Goal: Navigation & Orientation: Find specific page/section

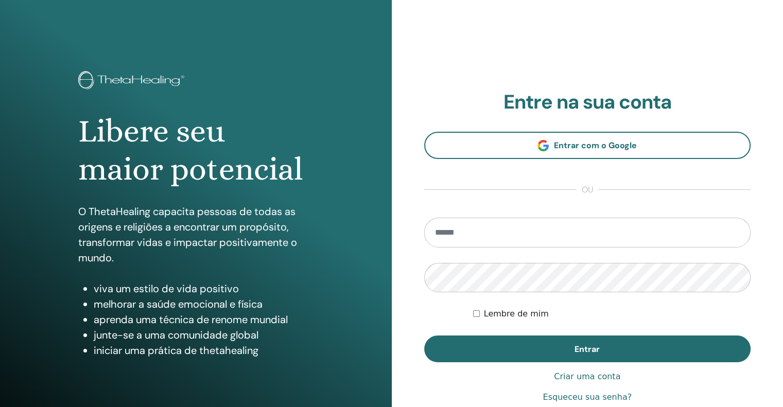
click at [520, 245] on input "email" at bounding box center [587, 233] width 327 height 30
type input "**********"
click at [424, 336] on button "Entrar" at bounding box center [587, 349] width 327 height 27
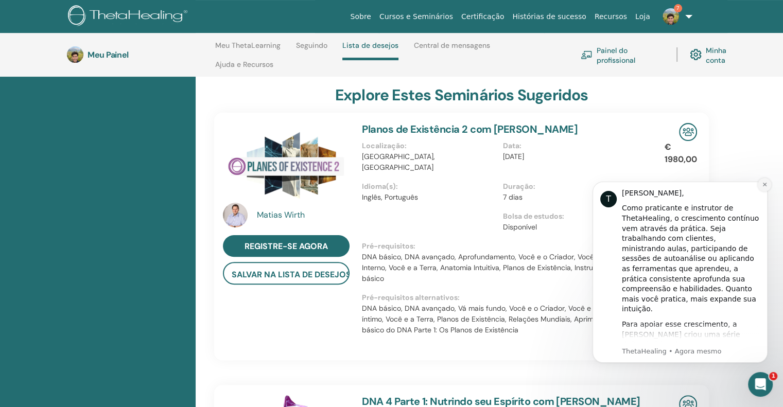
click at [766, 184] on icon "Descartar notificação" at bounding box center [765, 185] width 6 height 6
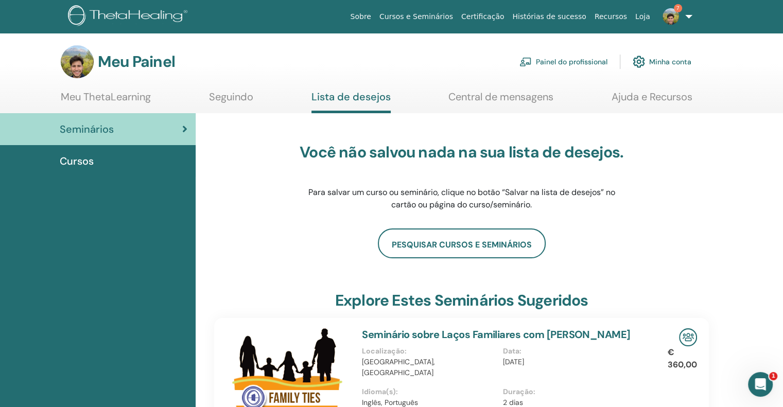
click at [675, 15] on img at bounding box center [671, 16] width 16 height 16
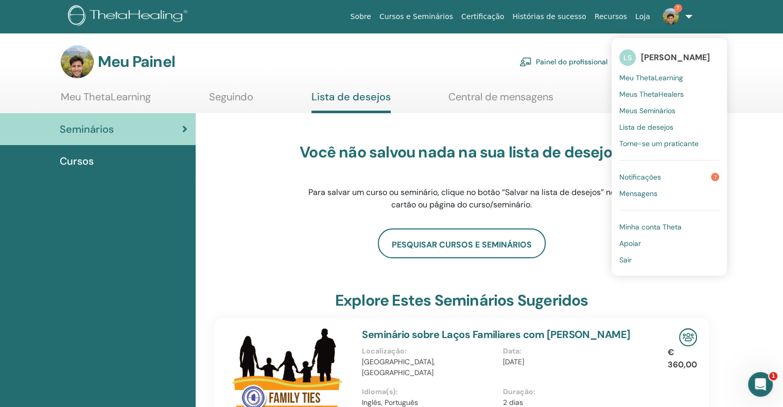
click at [131, 92] on font "Meu ThetaLearning" at bounding box center [106, 96] width 90 height 13
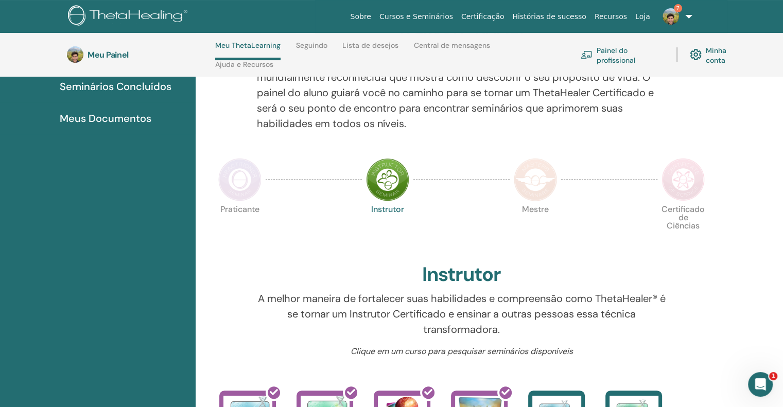
scroll to position [146, 0]
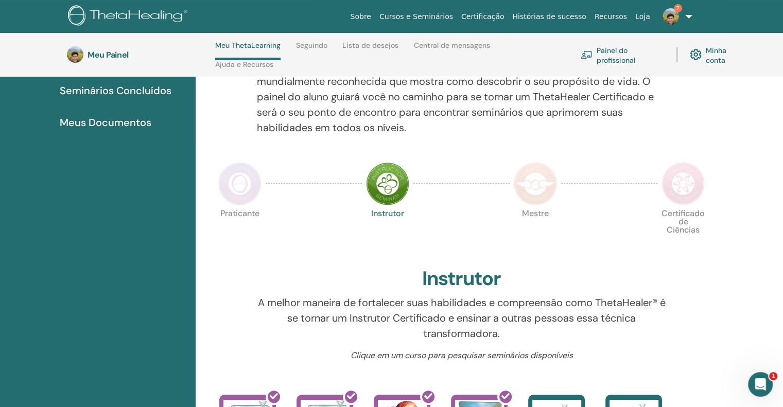
click at [245, 175] on img at bounding box center [239, 183] width 43 height 43
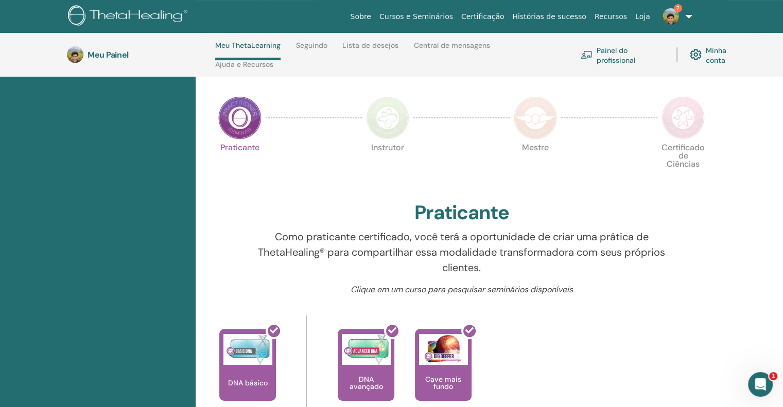
scroll to position [198, 0]
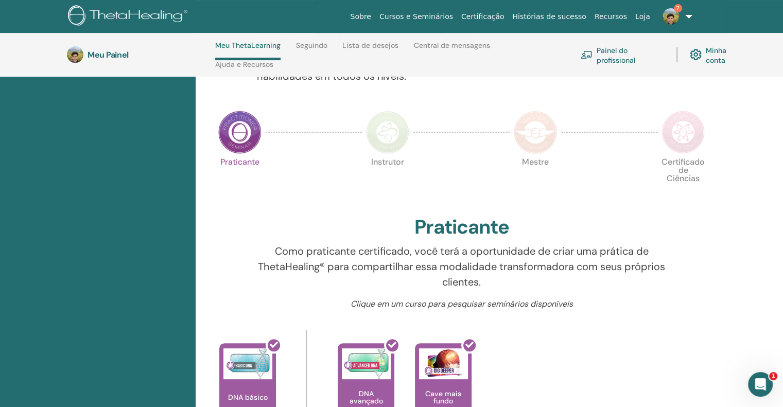
click at [376, 149] on img at bounding box center [387, 132] width 43 height 43
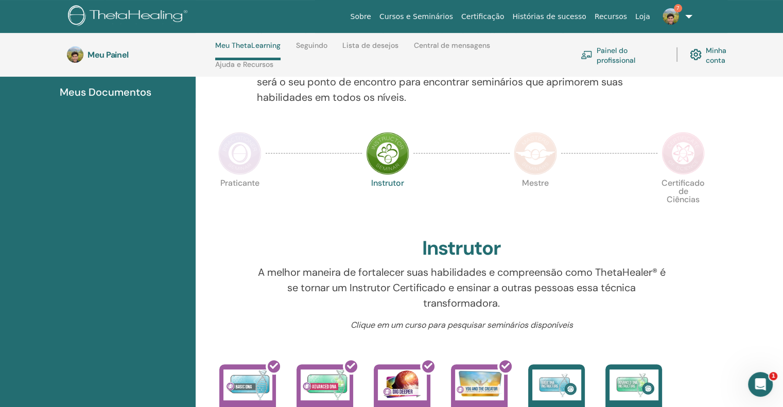
scroll to position [146, 0]
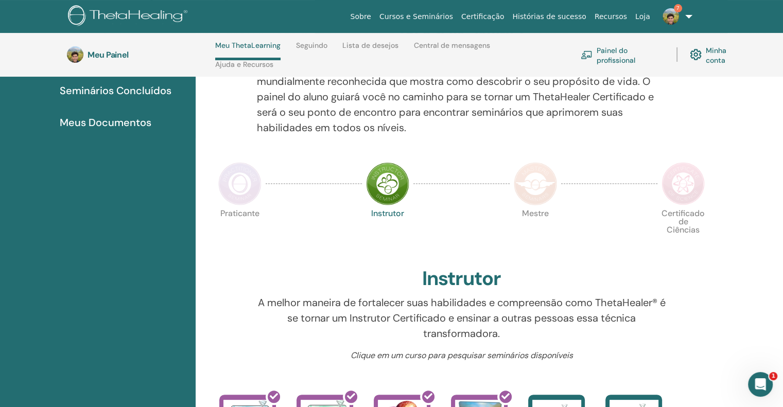
click at [235, 194] on img at bounding box center [239, 183] width 43 height 43
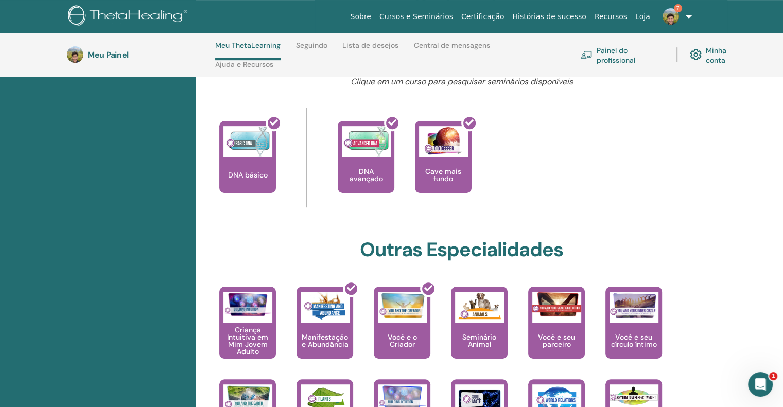
scroll to position [455, 0]
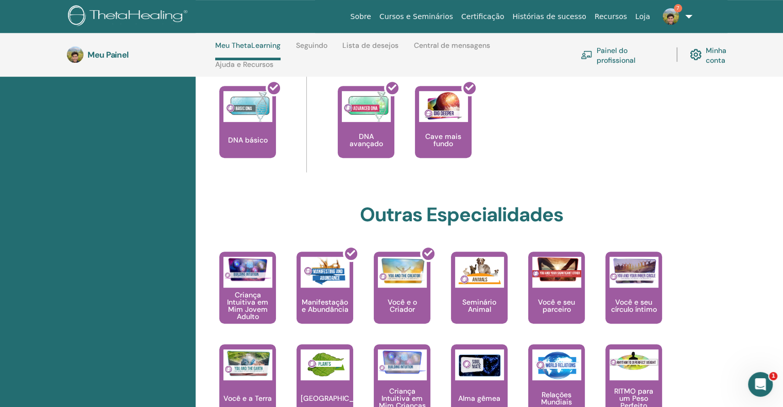
click at [638, 104] on div "É aqui que começa a sua jornada de ThetaHealing. Este é o primeiro seminário pa…" at bounding box center [454, 132] width 510 height 93
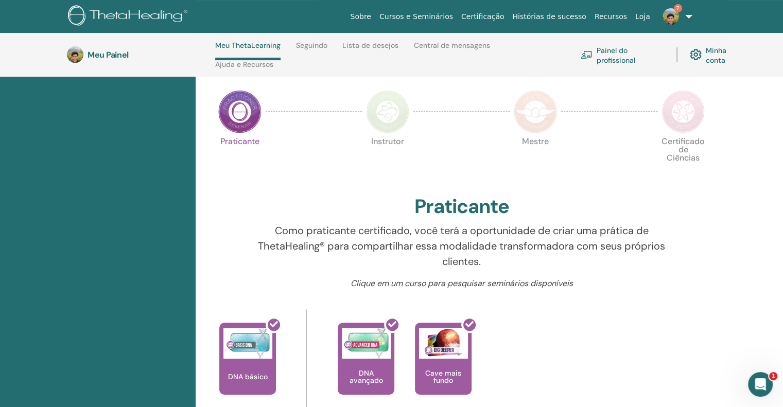
scroll to position [146, 0]
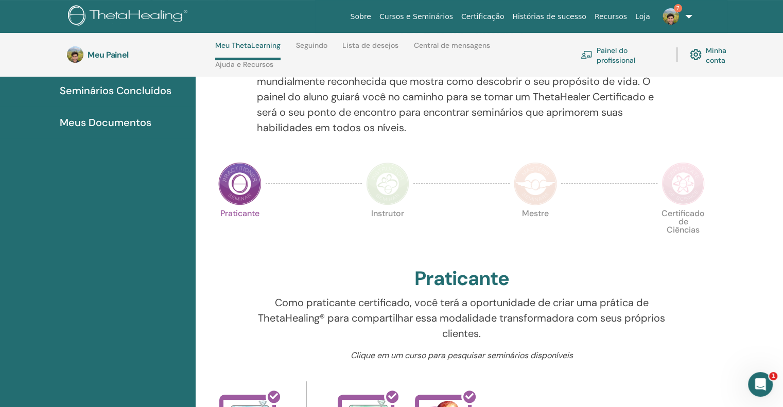
click at [389, 192] on img at bounding box center [387, 183] width 43 height 43
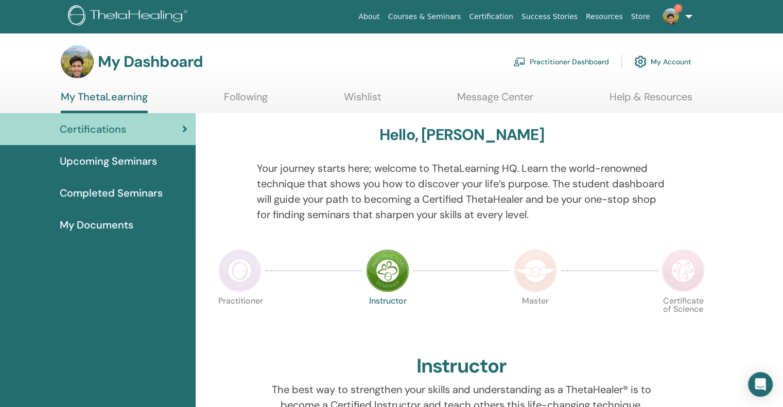
click at [530, 278] on img at bounding box center [535, 270] width 43 height 43
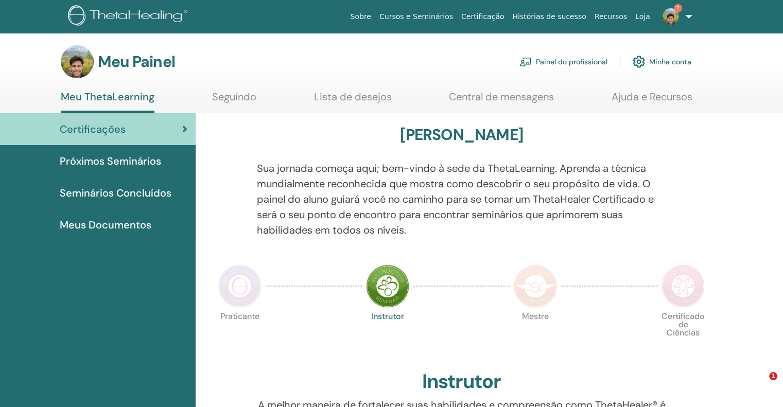
scroll to position [243, 0]
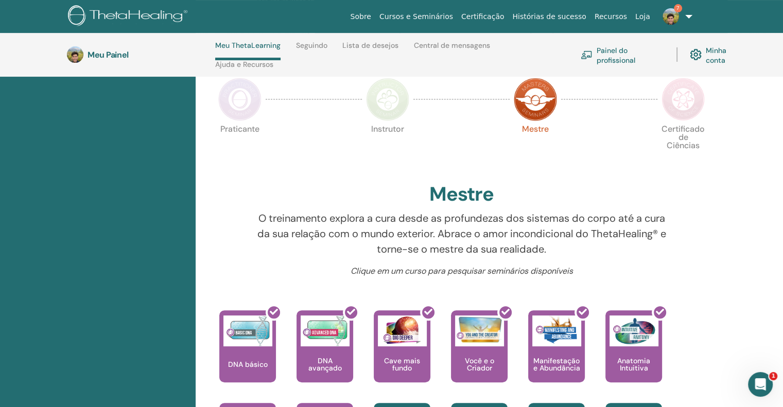
scroll to position [198, 0]
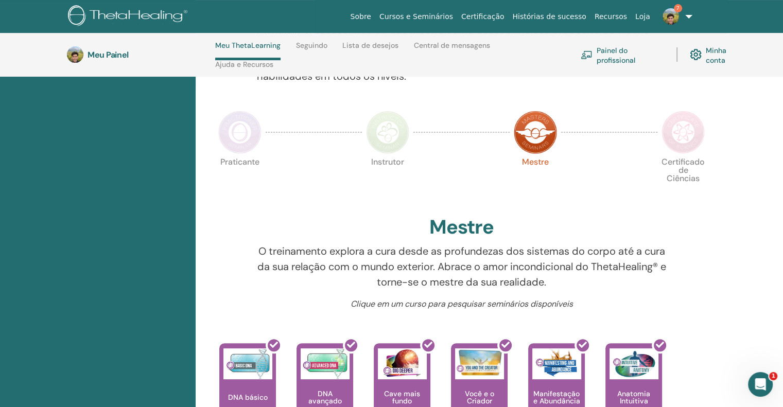
click at [698, 142] on img at bounding box center [683, 132] width 43 height 43
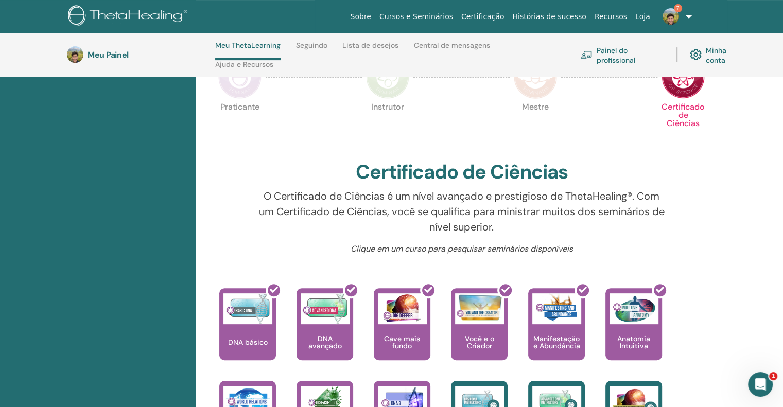
scroll to position [249, 0]
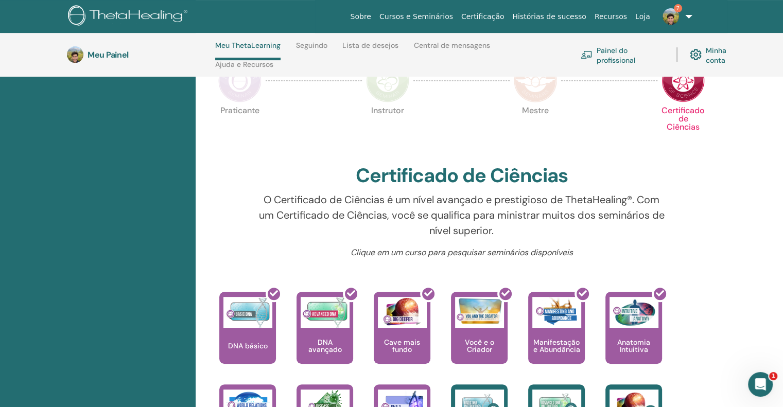
click at [381, 105] on div "Instrutor" at bounding box center [387, 133] width 51 height 56
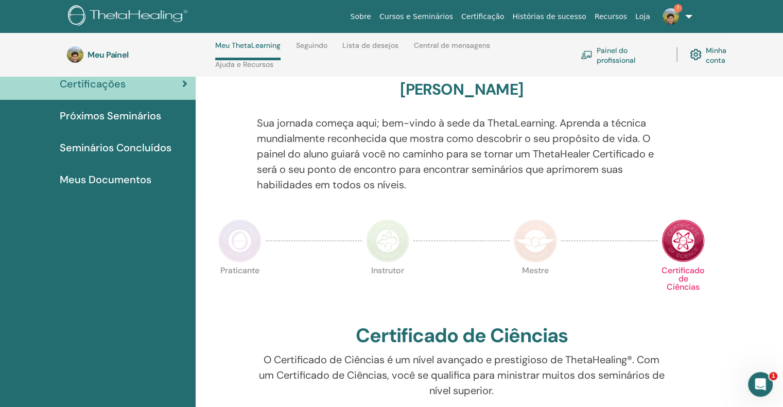
scroll to position [0, 0]
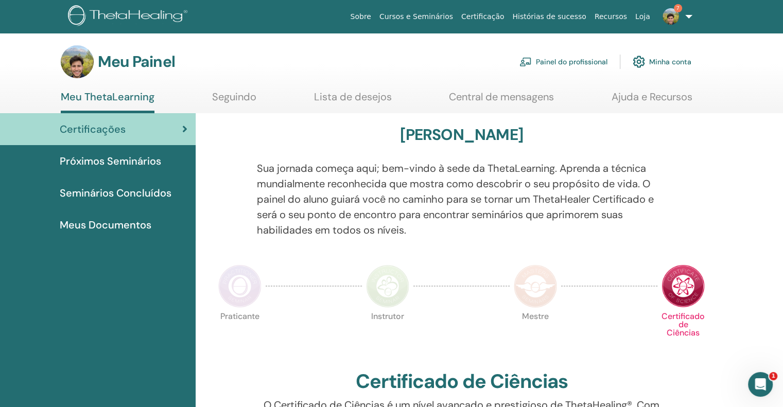
click at [393, 272] on img at bounding box center [387, 286] width 43 height 43
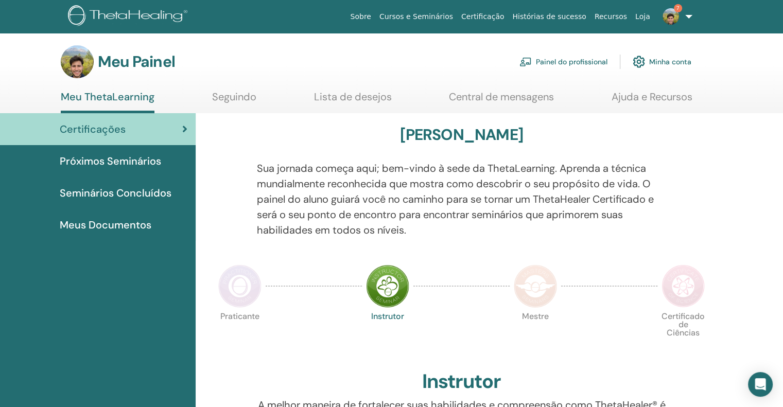
click at [306, 102] on ul "Meu ThetaLearning Seguindo Lista de desejos Central de mensagens Ajuda e Recurs…" at bounding box center [377, 102] width 632 height 23
click at [360, 96] on font "Lista de desejos" at bounding box center [353, 96] width 78 height 13
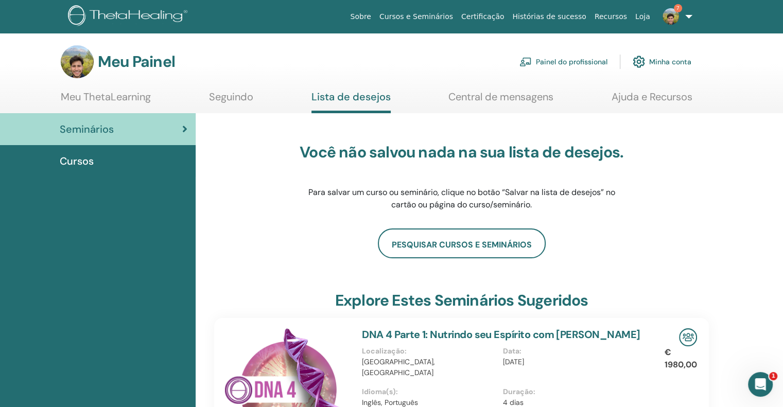
click at [494, 92] on font "Central de mensagens" at bounding box center [501, 96] width 105 height 13
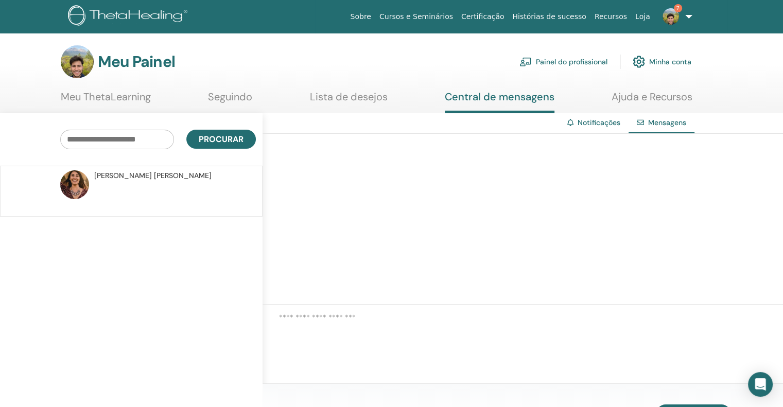
click at [360, 93] on font "Lista de desejos" at bounding box center [349, 96] width 78 height 13
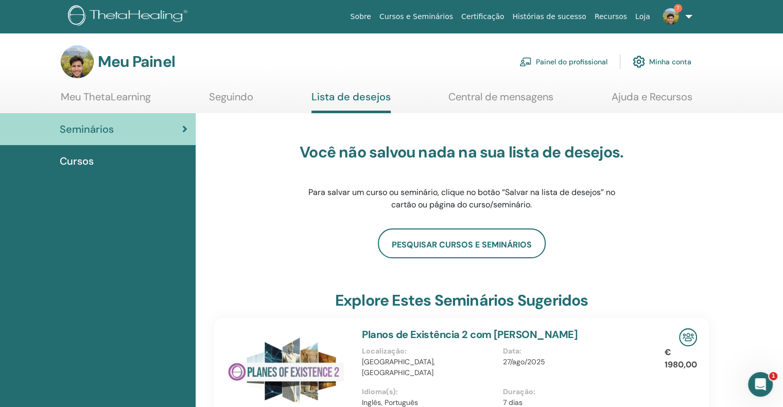
click at [525, 104] on link "Central de mensagens" at bounding box center [501, 101] width 105 height 20
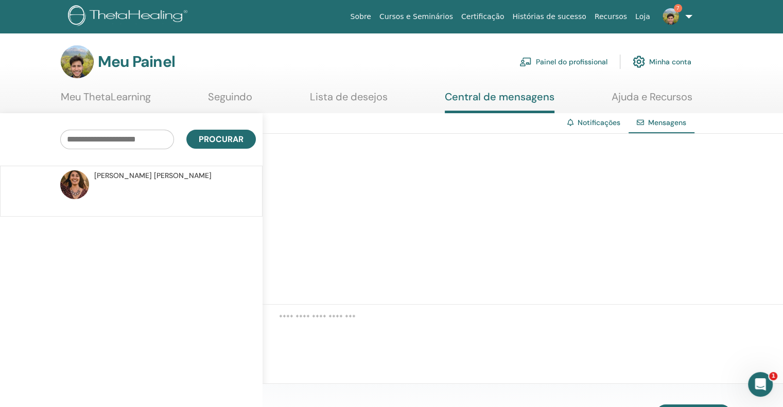
click at [144, 183] on p at bounding box center [168, 196] width 149 height 31
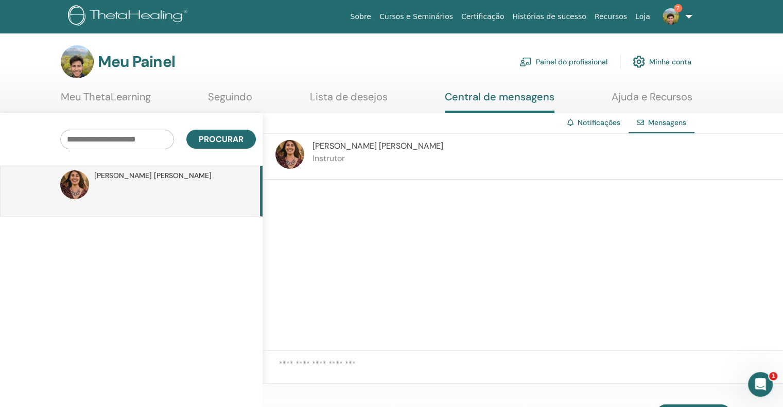
click at [290, 155] on img at bounding box center [289, 154] width 29 height 29
click at [337, 99] on font "Lista de desejos" at bounding box center [349, 96] width 78 height 13
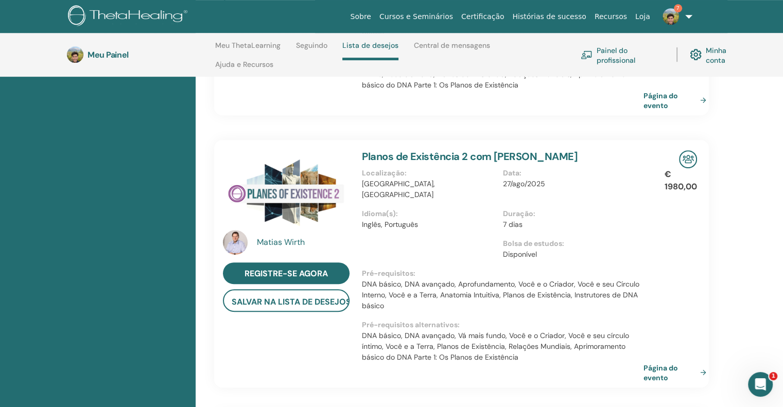
scroll to position [661, 0]
